Goal: Check status: Check status

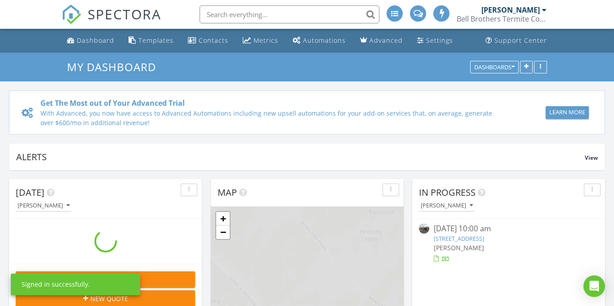
scroll to position [819, 614]
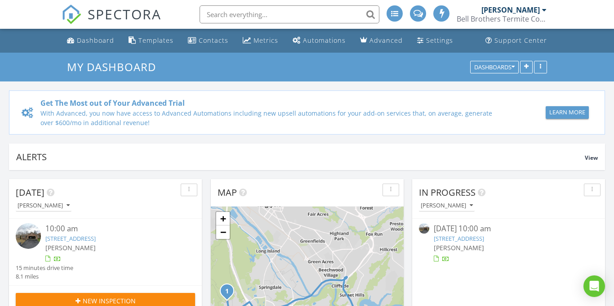
click at [484, 240] on link "518 Willowbrook Trce, Kingsport, TN 37660" at bounding box center [459, 238] width 50 height 8
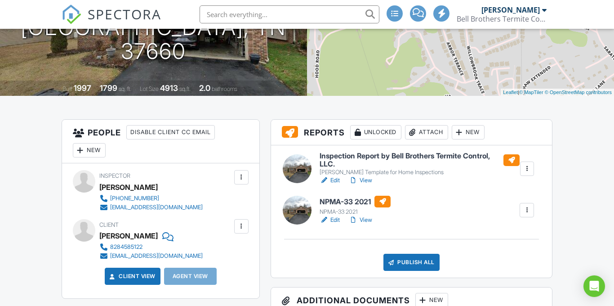
click at [370, 218] on link "View" at bounding box center [360, 219] width 23 height 9
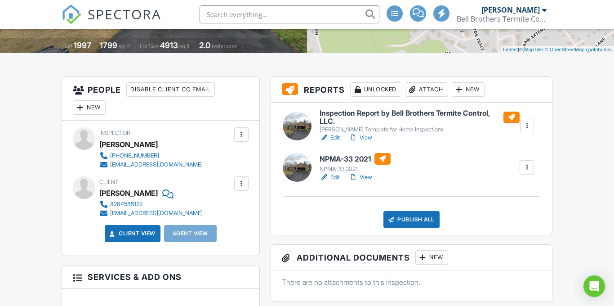
scroll to position [185, 0]
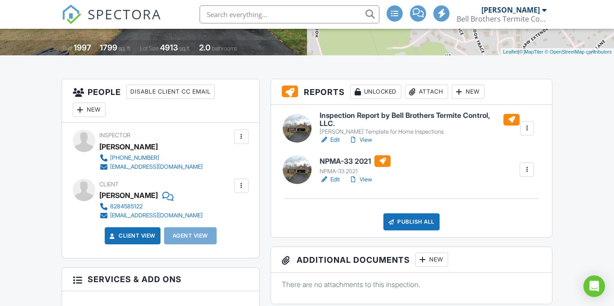
click at [364, 141] on link "View" at bounding box center [360, 139] width 23 height 9
